Goal: Book appointment/travel/reservation

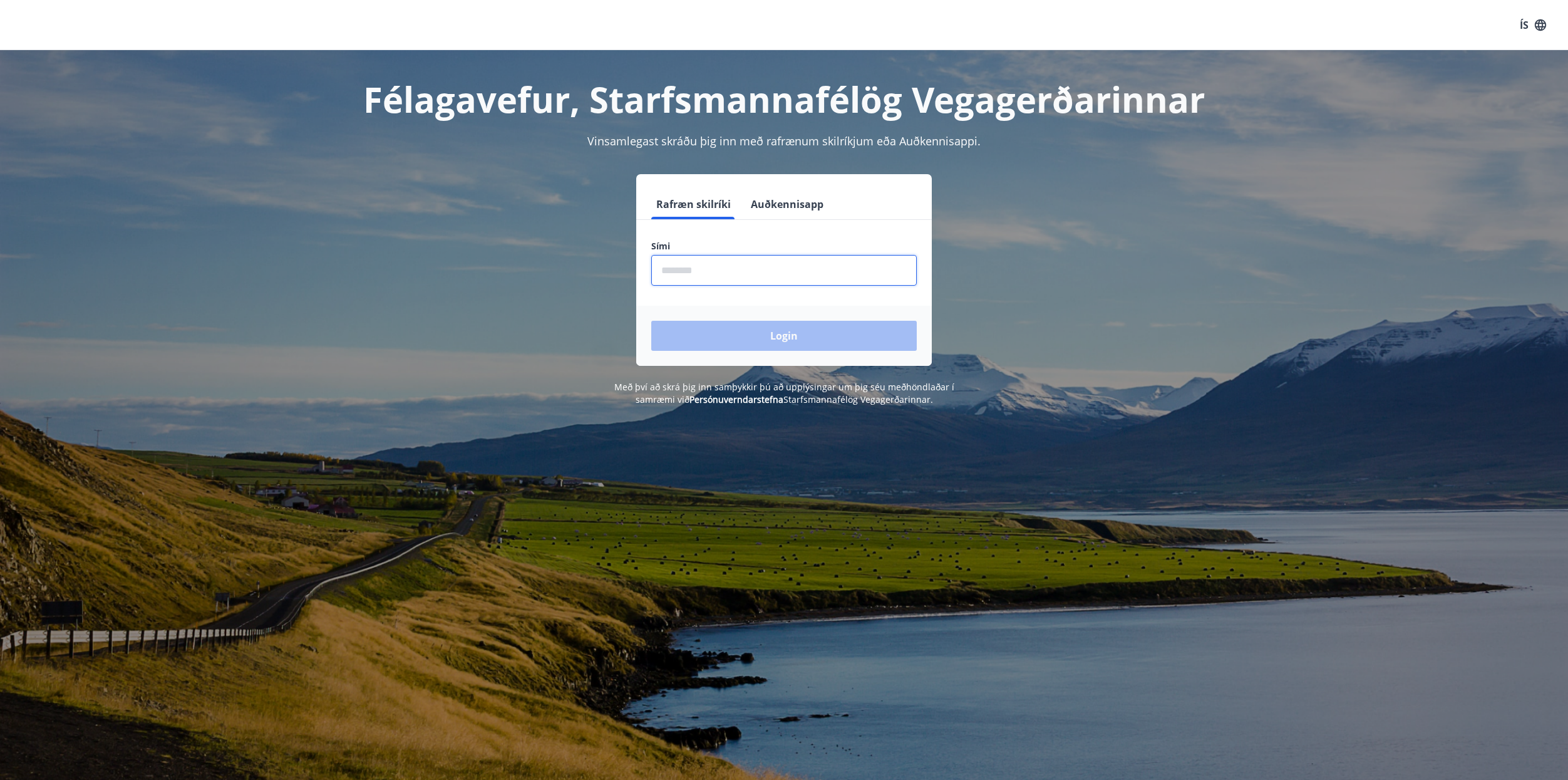
click at [704, 272] on input "phone" at bounding box center [784, 270] width 266 height 31
type input "********"
click at [736, 335] on button "Login" at bounding box center [784, 336] width 266 height 30
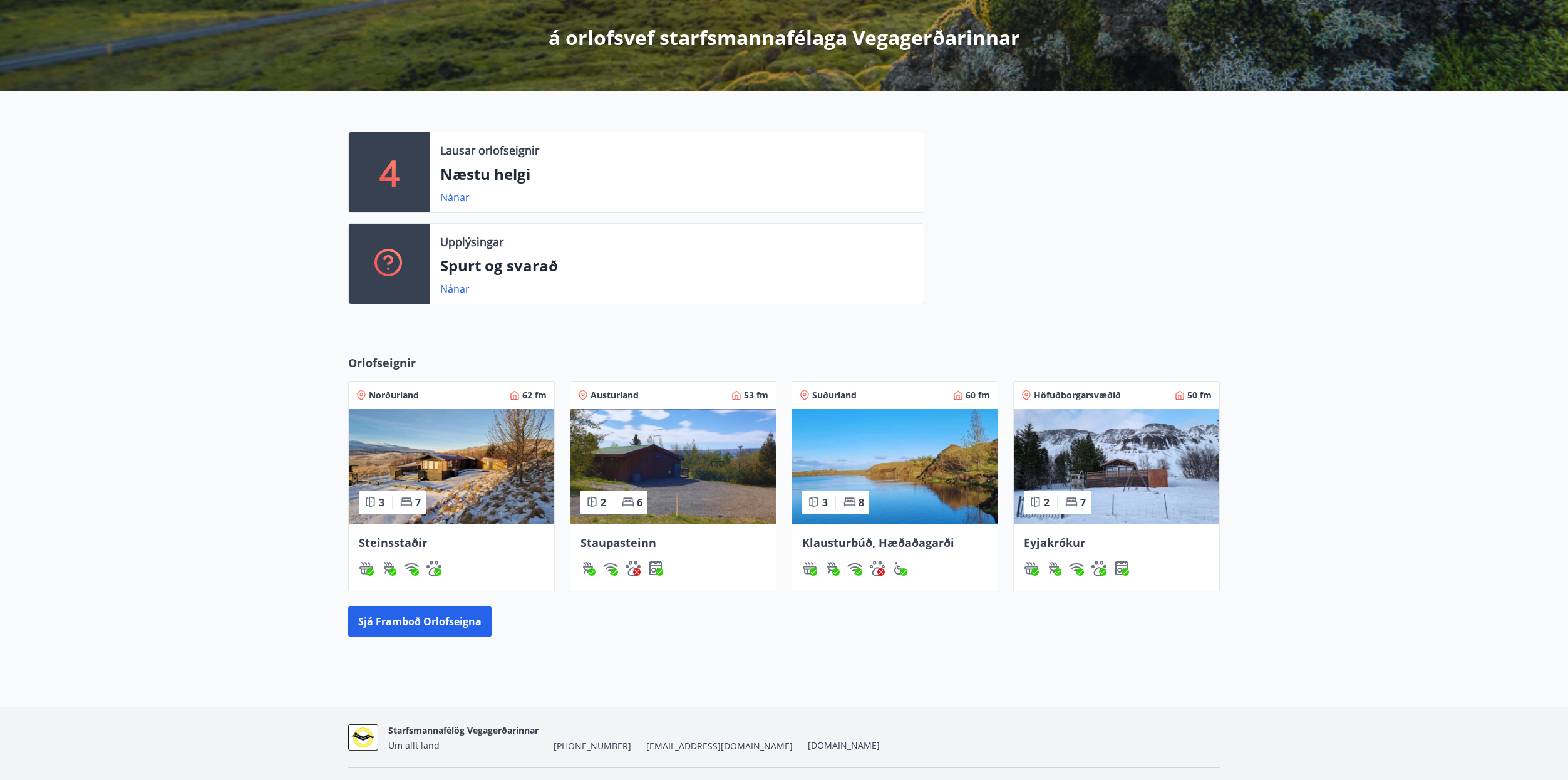
scroll to position [253, 0]
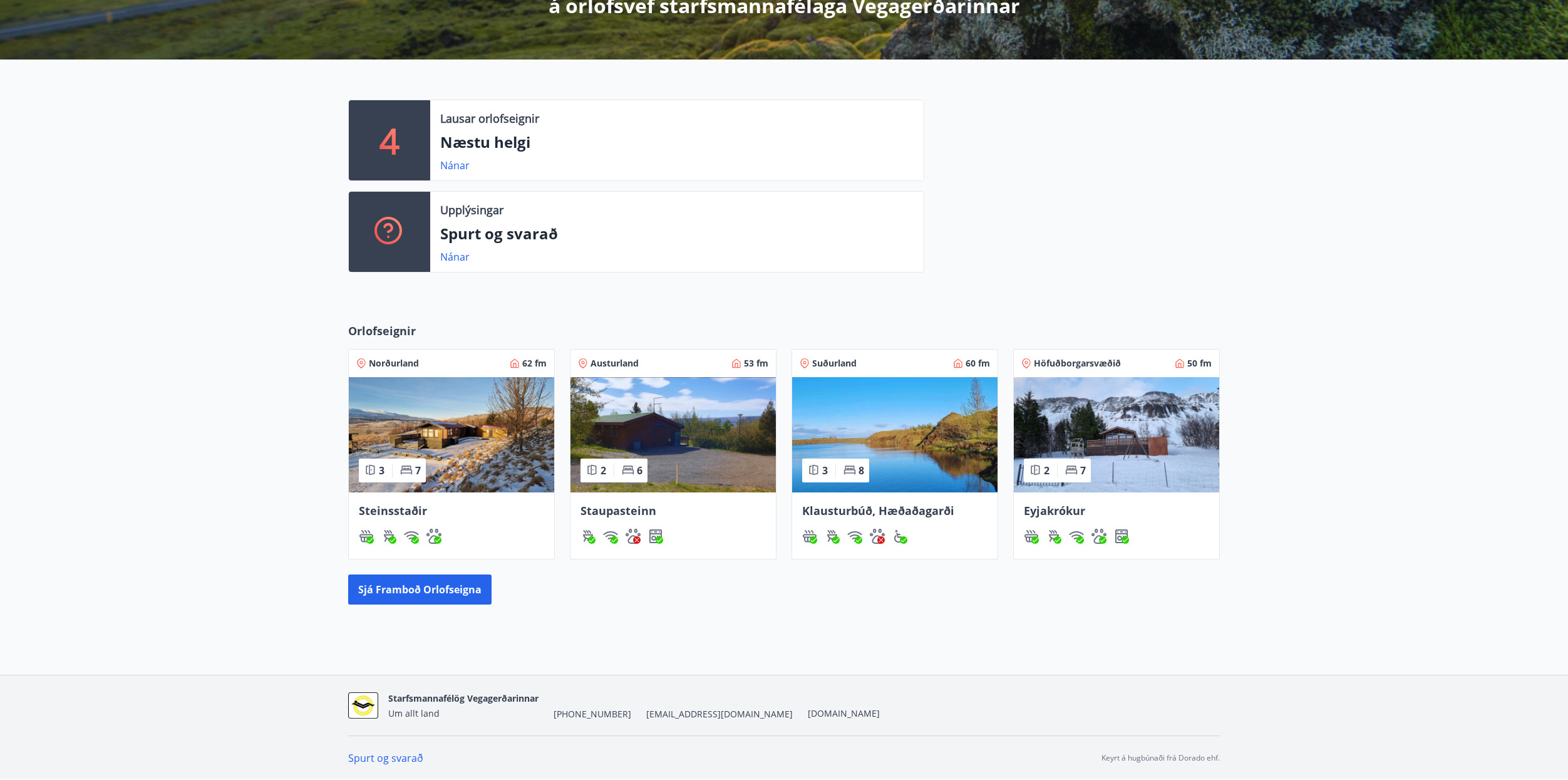
click at [1119, 442] on img at bounding box center [1117, 435] width 205 height 116
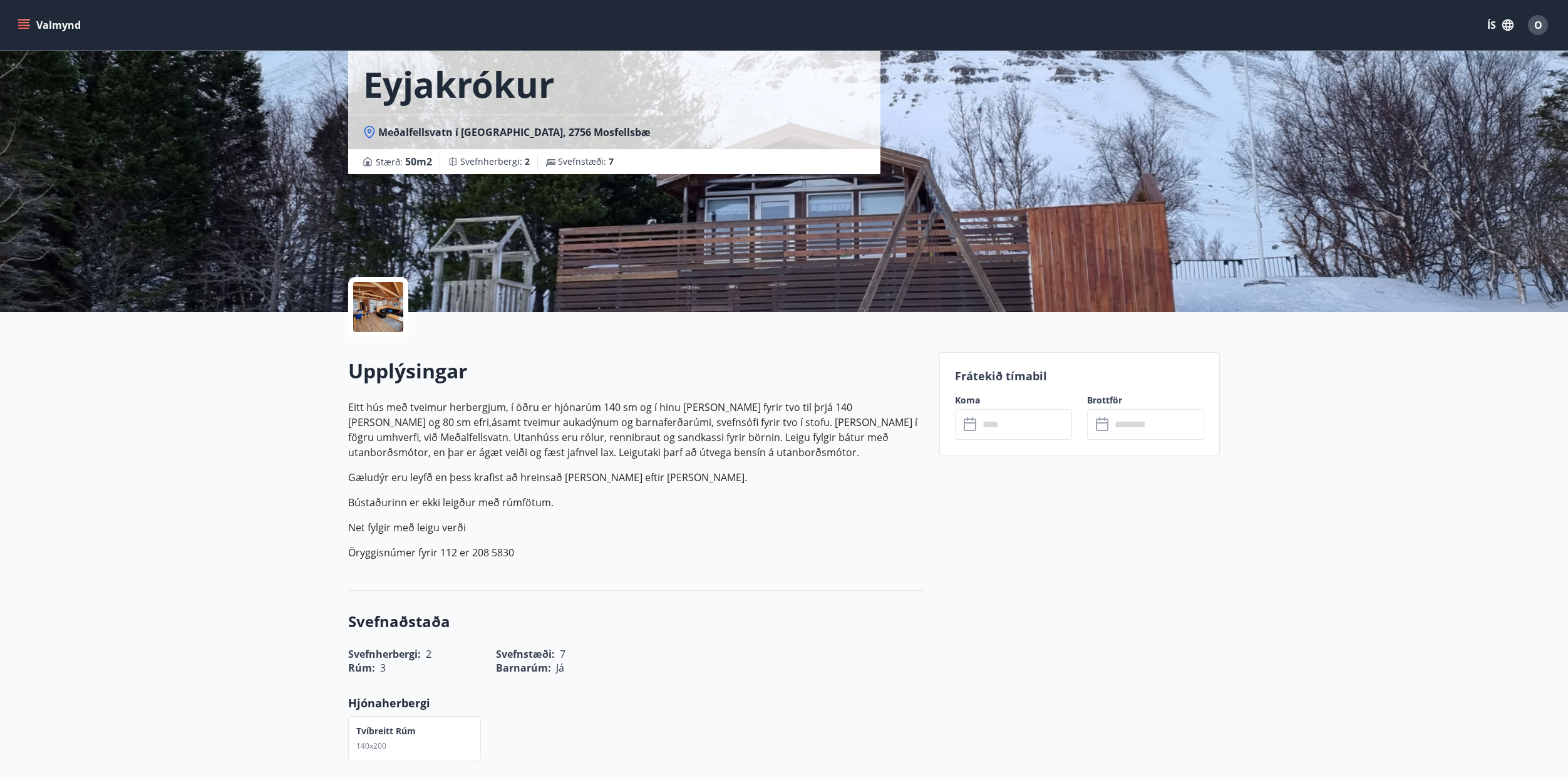
scroll to position [126, 0]
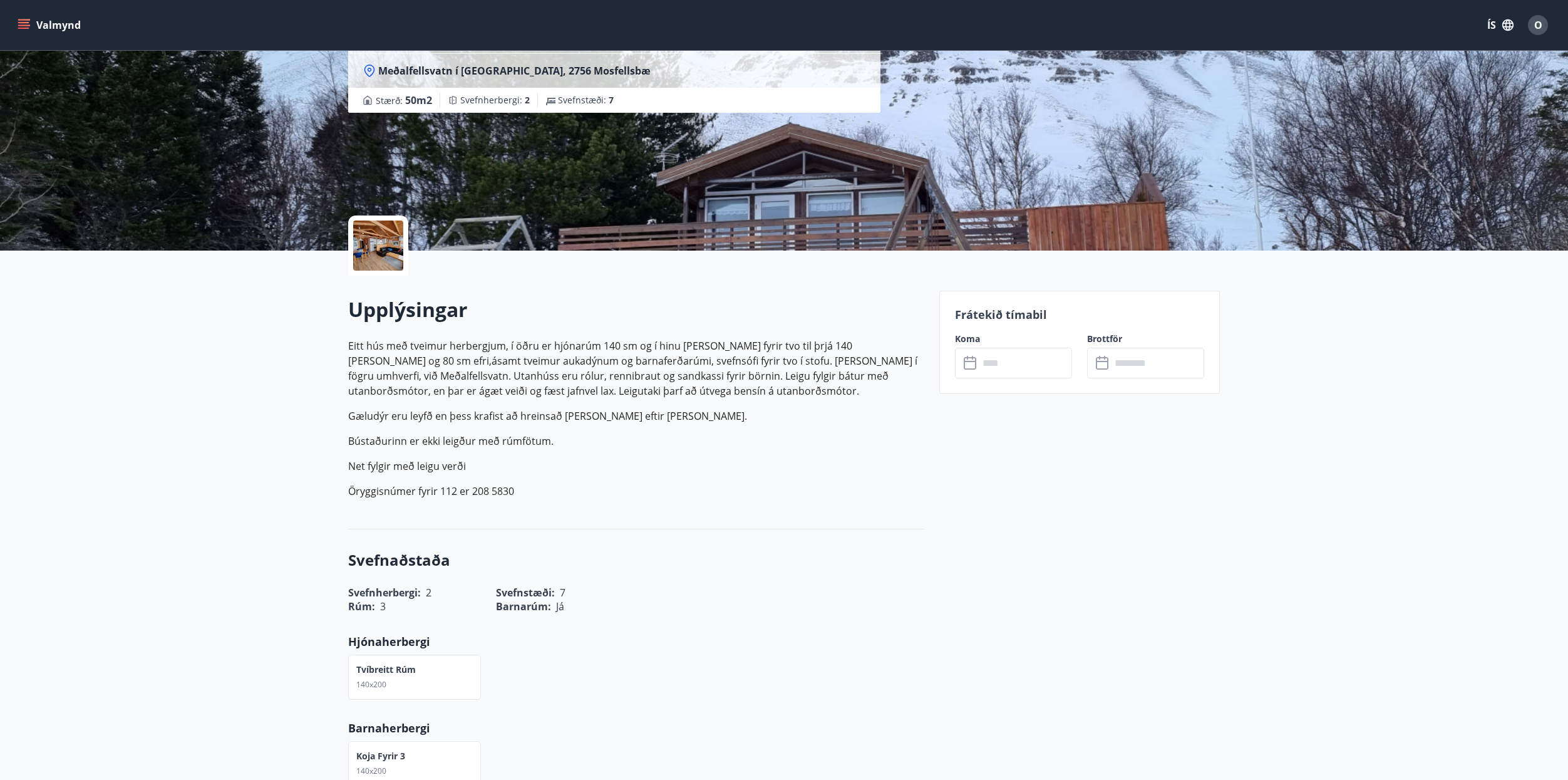
click at [977, 364] on icon at bounding box center [971, 363] width 15 height 15
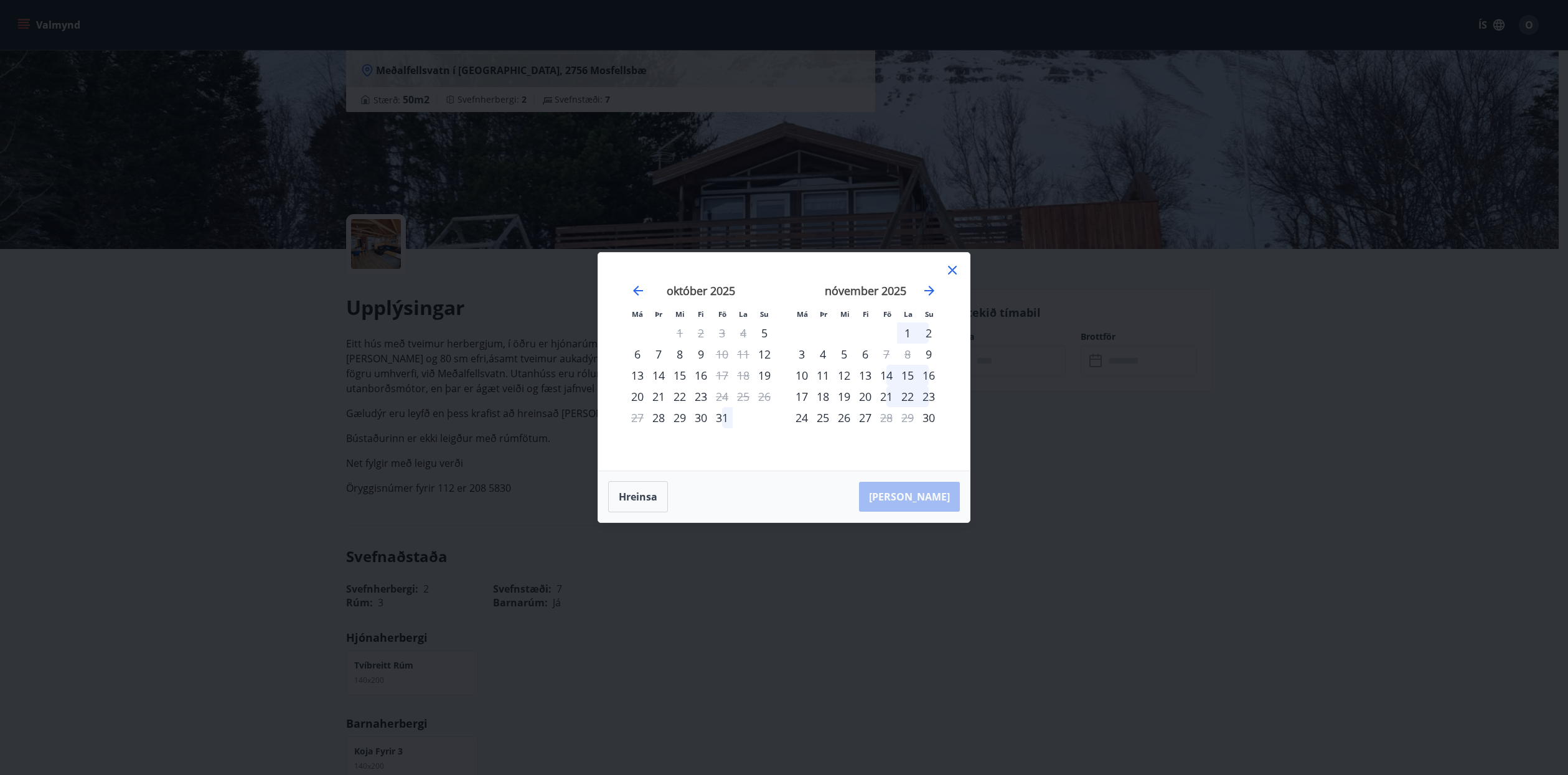
click at [954, 270] on icon at bounding box center [952, 270] width 15 height 15
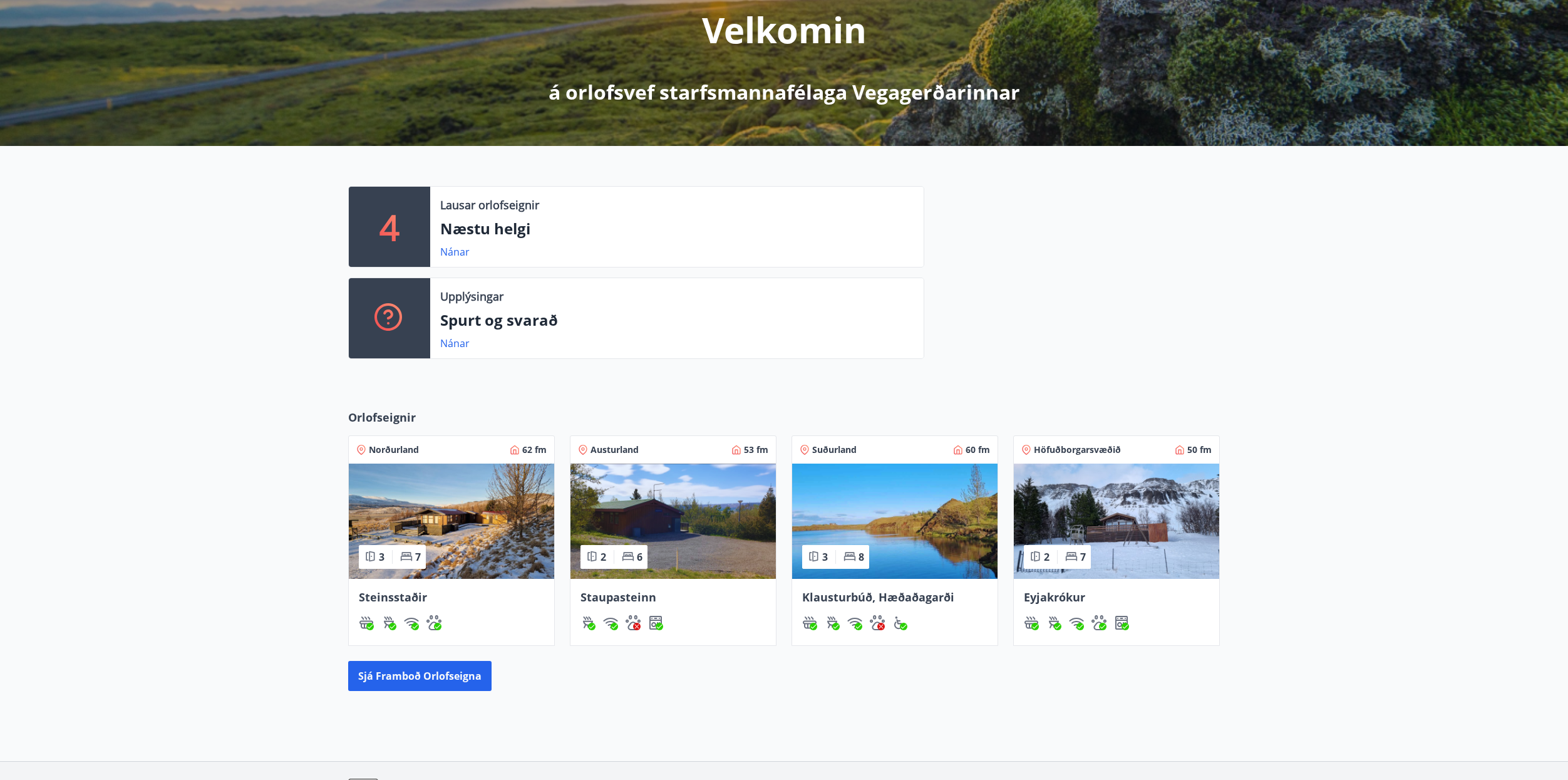
scroll to position [253, 0]
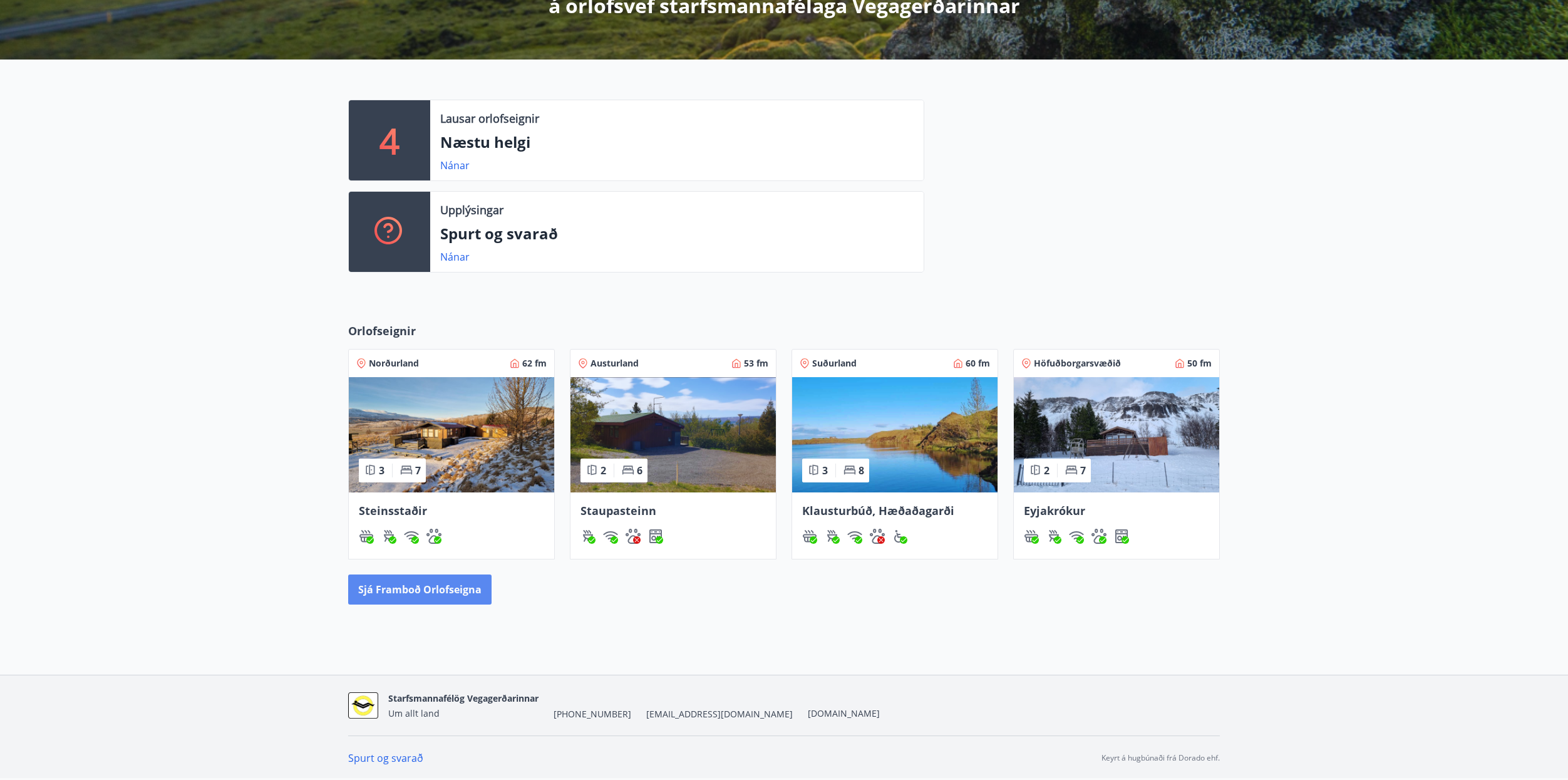
click at [414, 597] on button "Sjá framboð orlofseigna" at bounding box center [420, 590] width 143 height 30
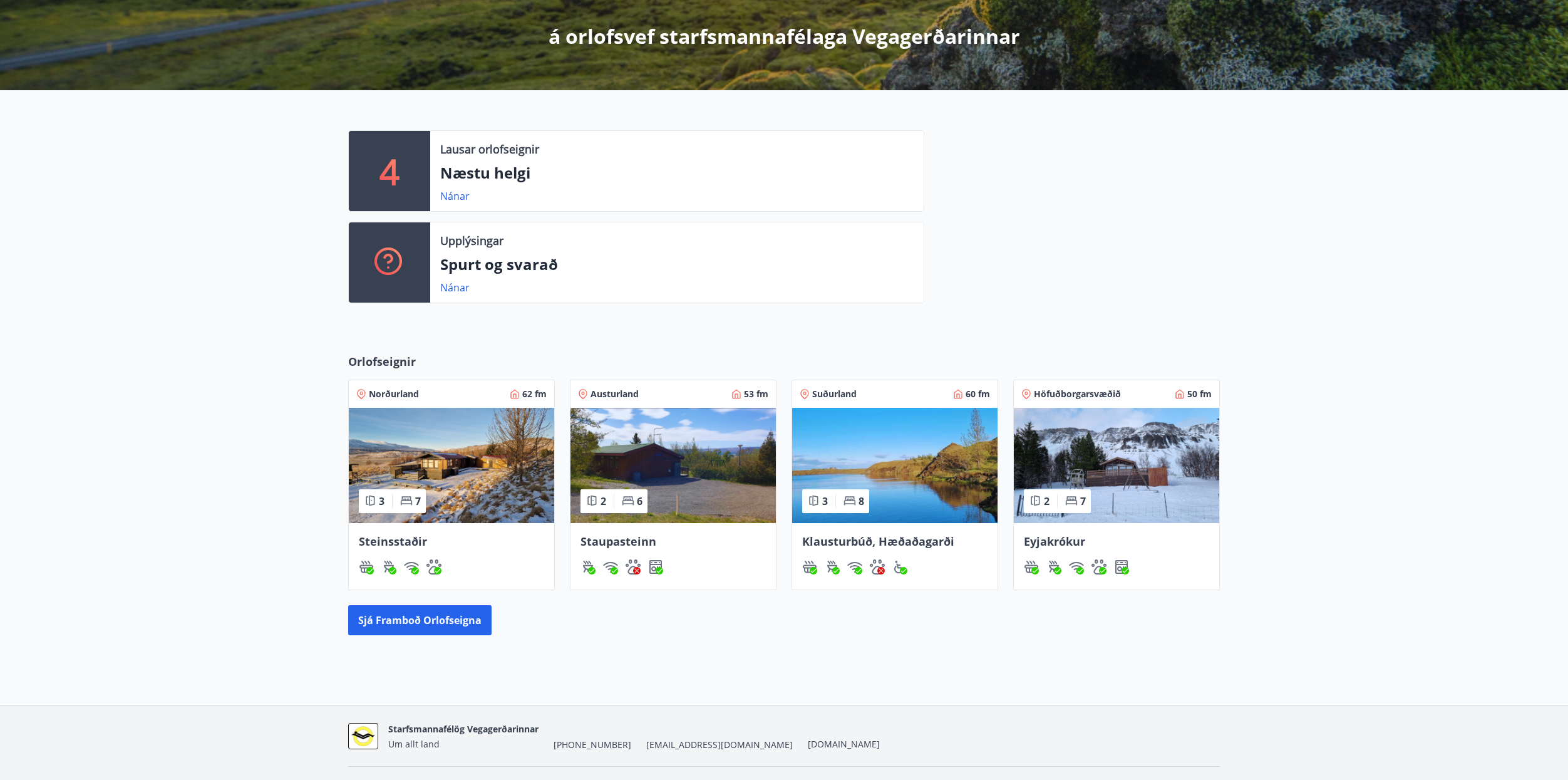
scroll to position [253, 0]
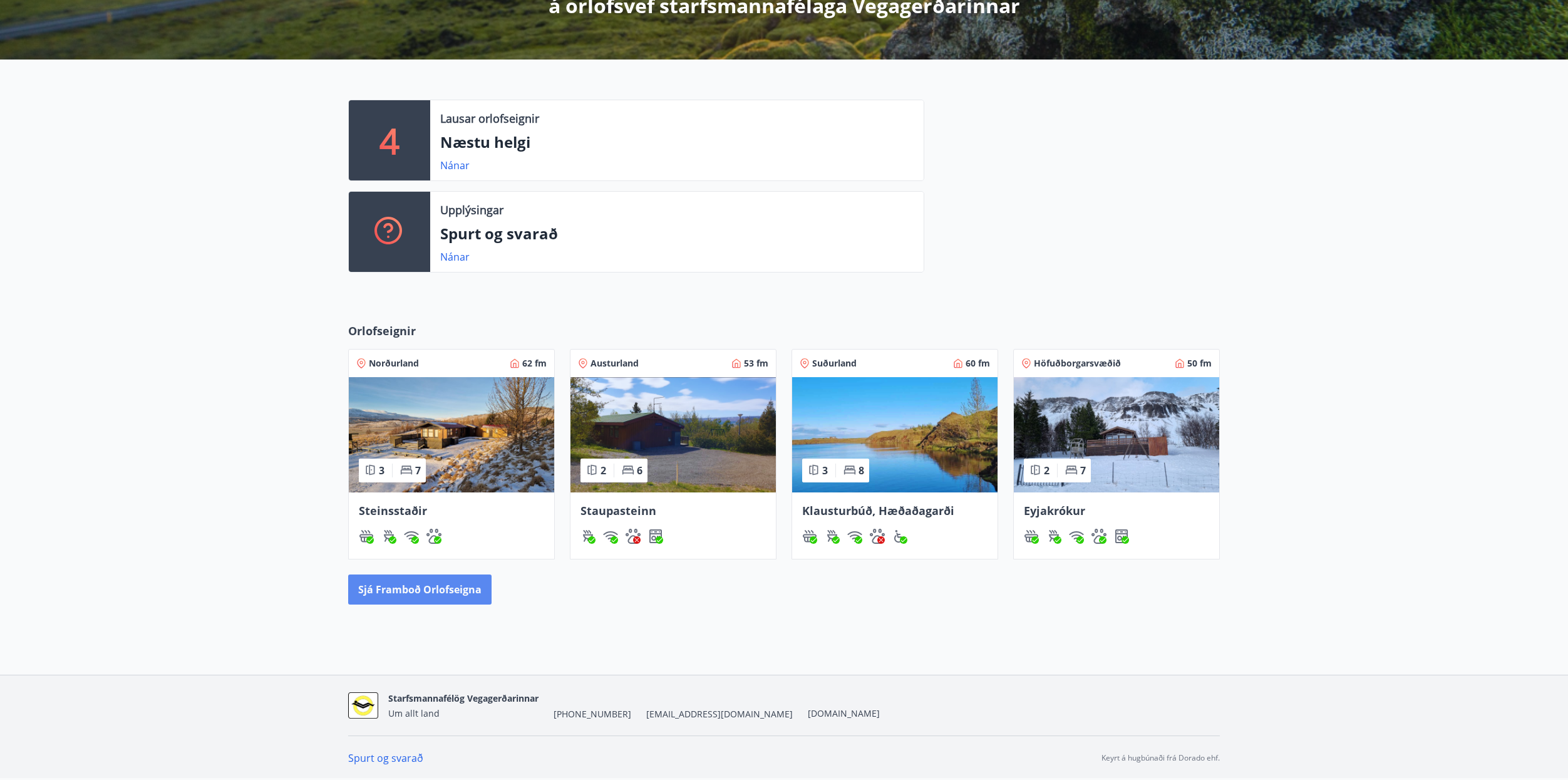
click at [413, 584] on button "Sjá framboð orlofseigna" at bounding box center [420, 590] width 143 height 30
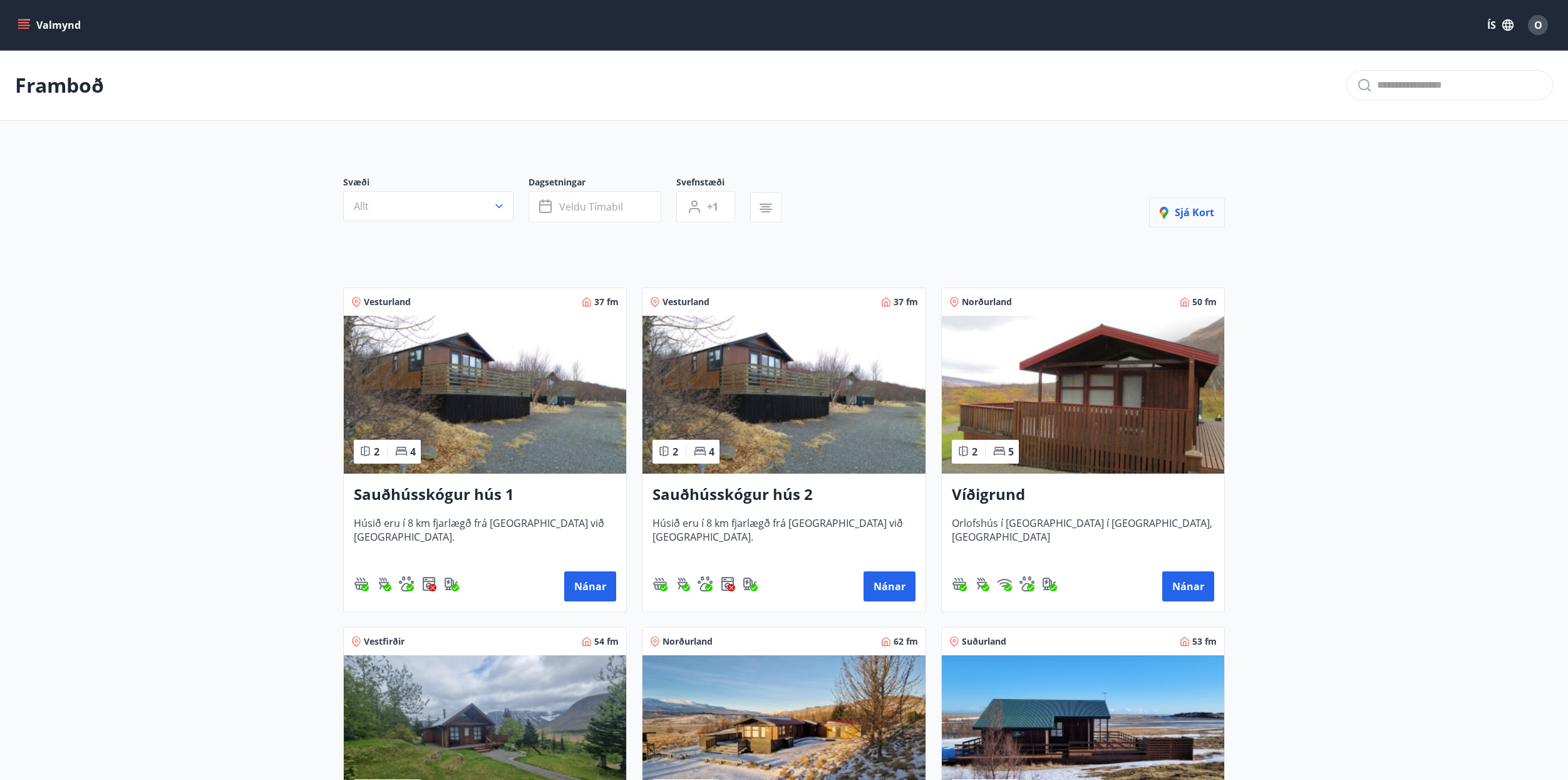
click at [1190, 210] on span "Sjá kort" at bounding box center [1187, 212] width 55 height 14
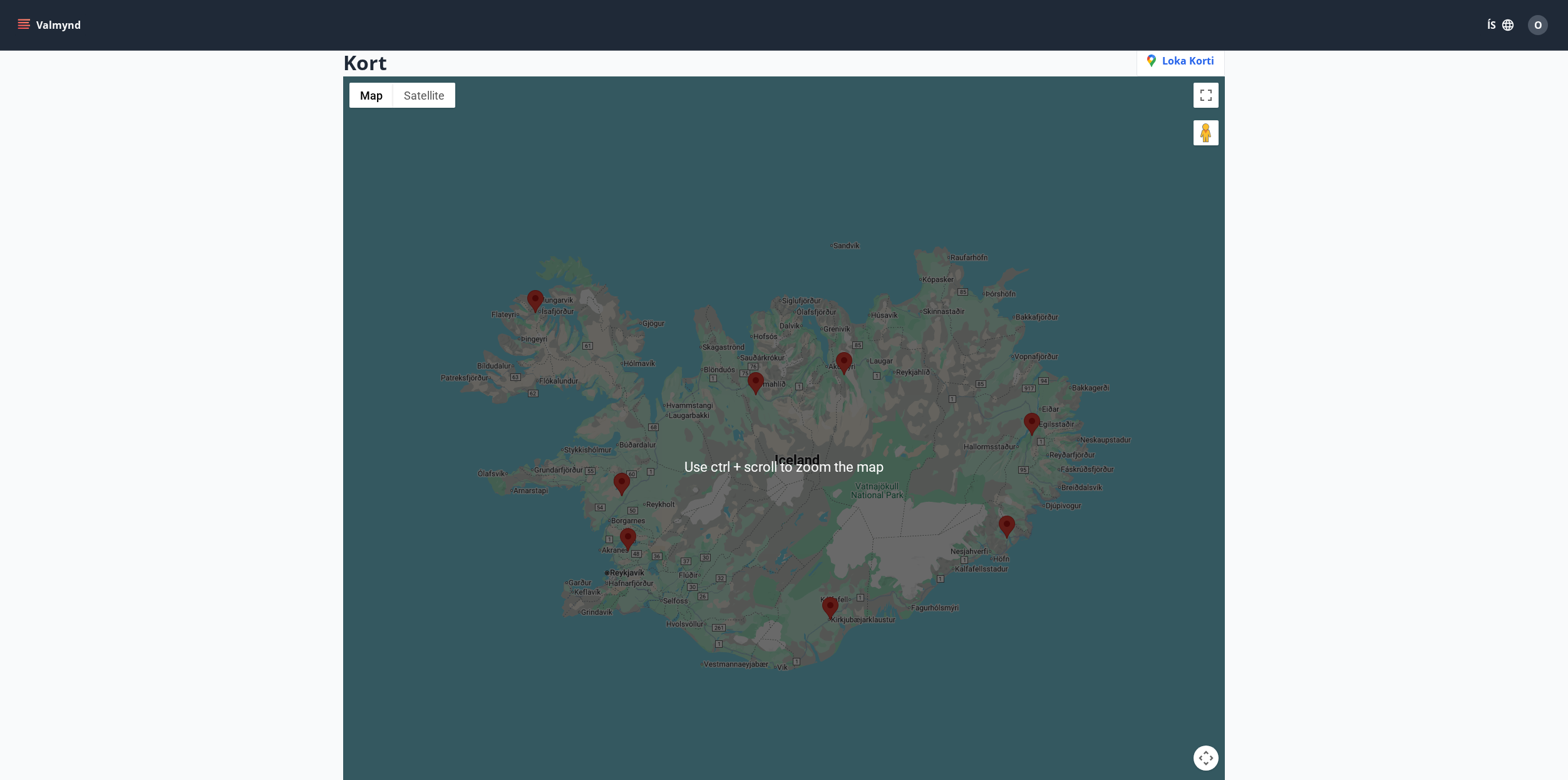
scroll to position [126, 0]
